Goal: Navigation & Orientation: Go to known website

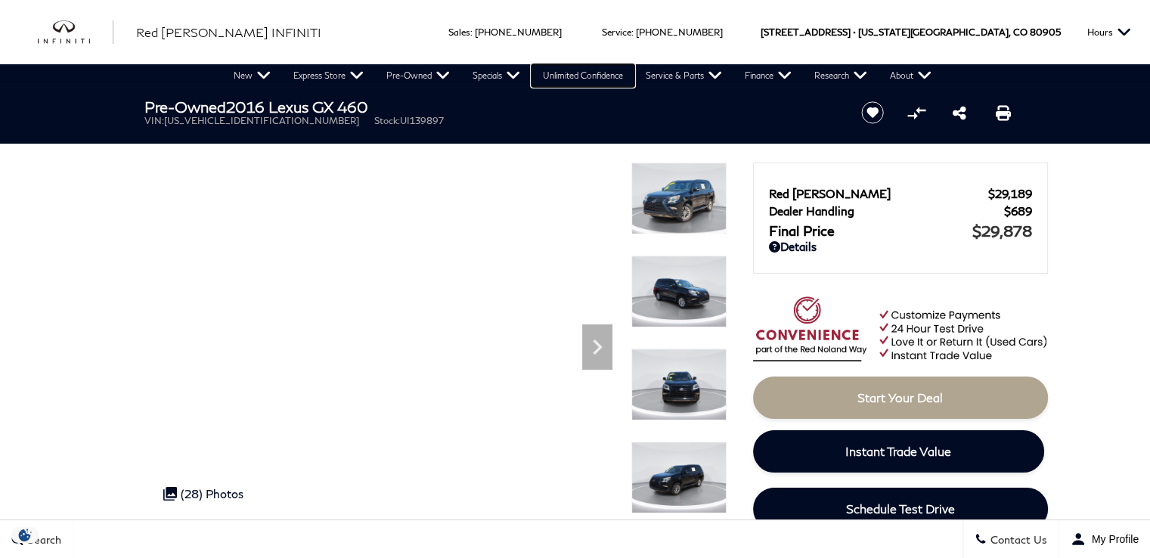
click at [566, 73] on link "Unlimited Confidence" at bounding box center [582, 75] width 103 height 23
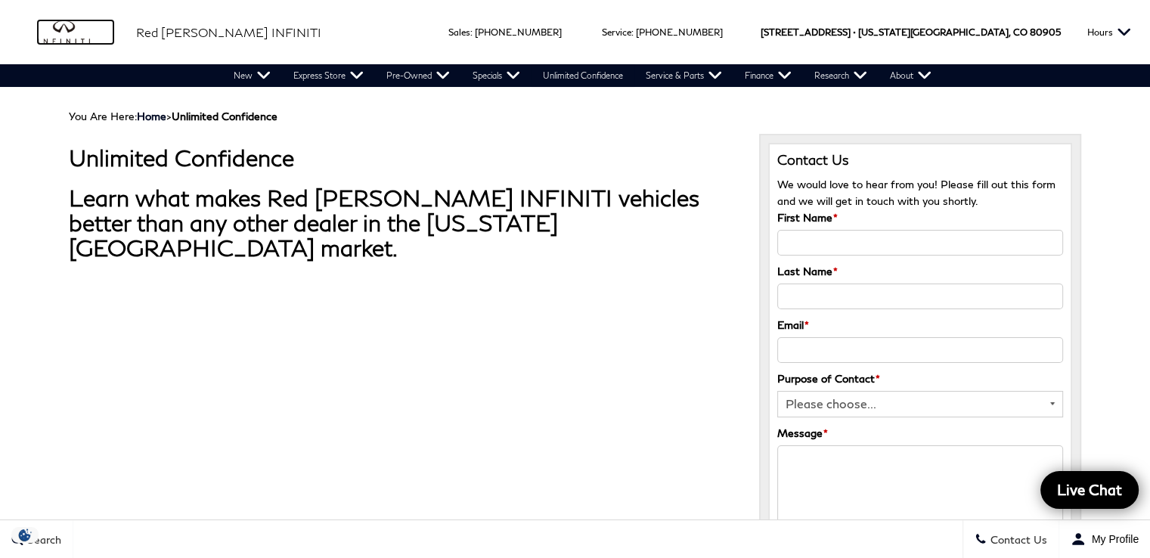
click at [68, 23] on img "infiniti" at bounding box center [76, 32] width 76 height 24
